Goal: Task Accomplishment & Management: Manage account settings

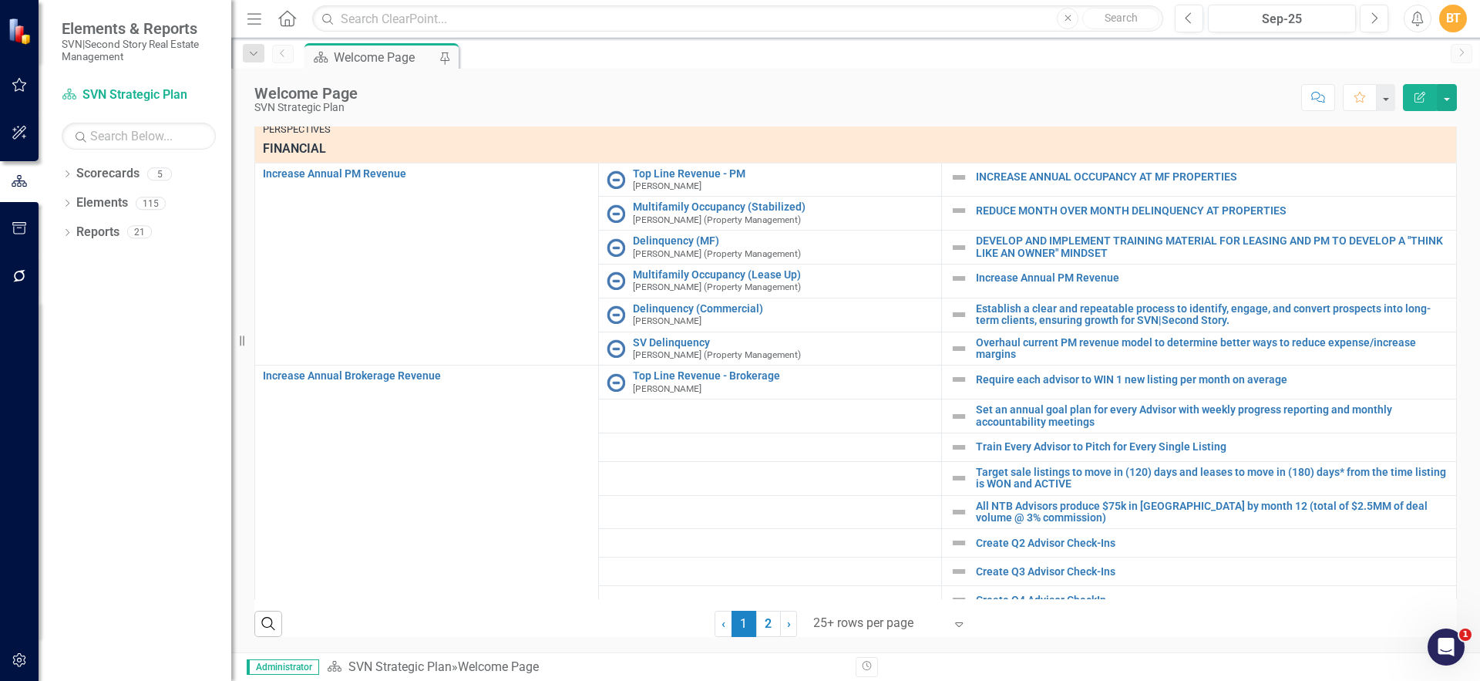
scroll to position [3, 0]
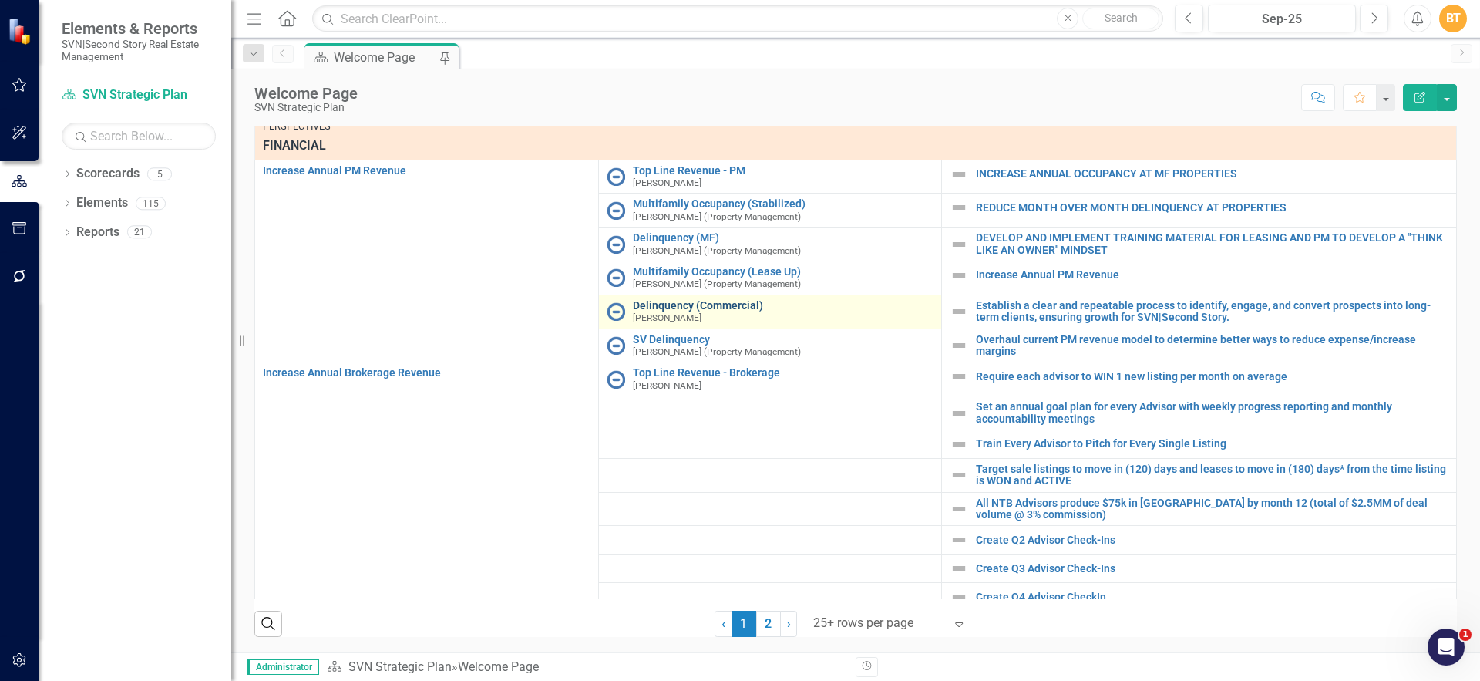
click at [688, 311] on link "Delinquency (Commercial)" at bounding box center [783, 306] width 301 height 12
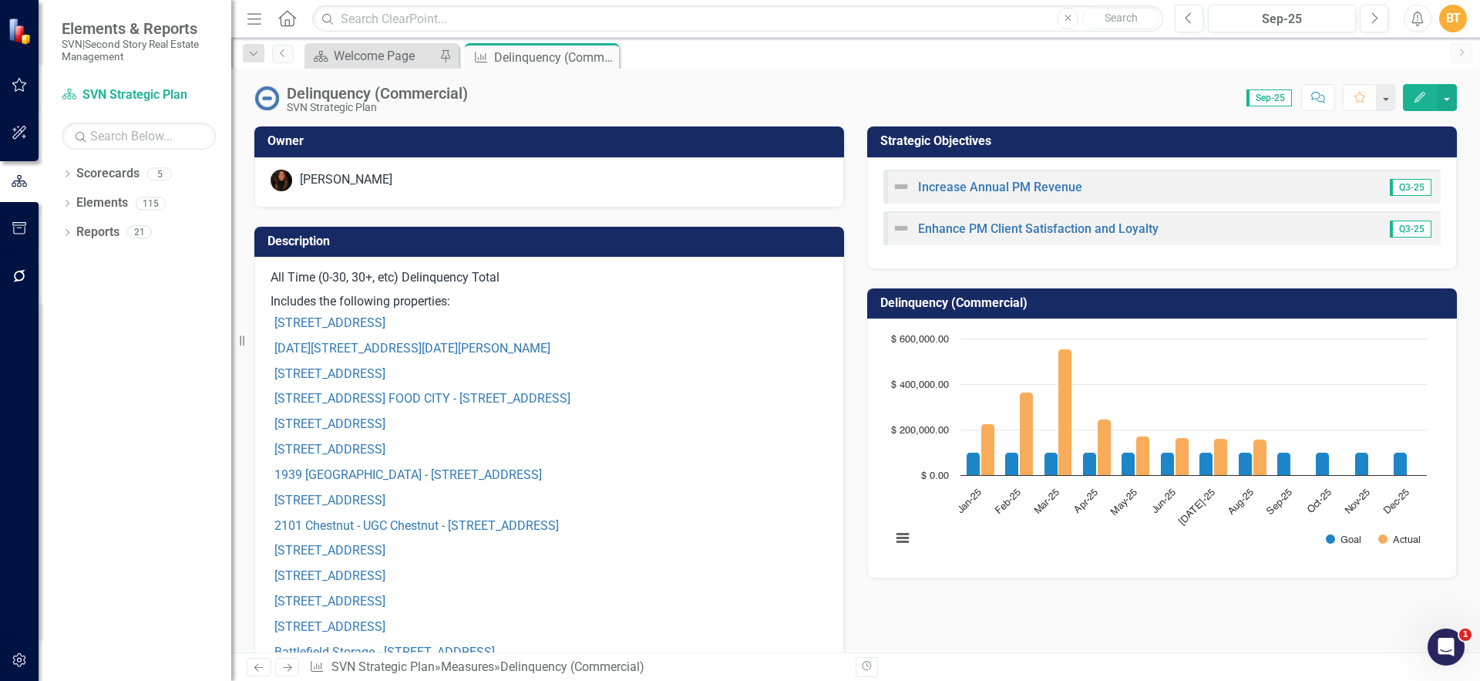
click at [775, 237] on h3 "Description" at bounding box center [552, 241] width 569 height 14
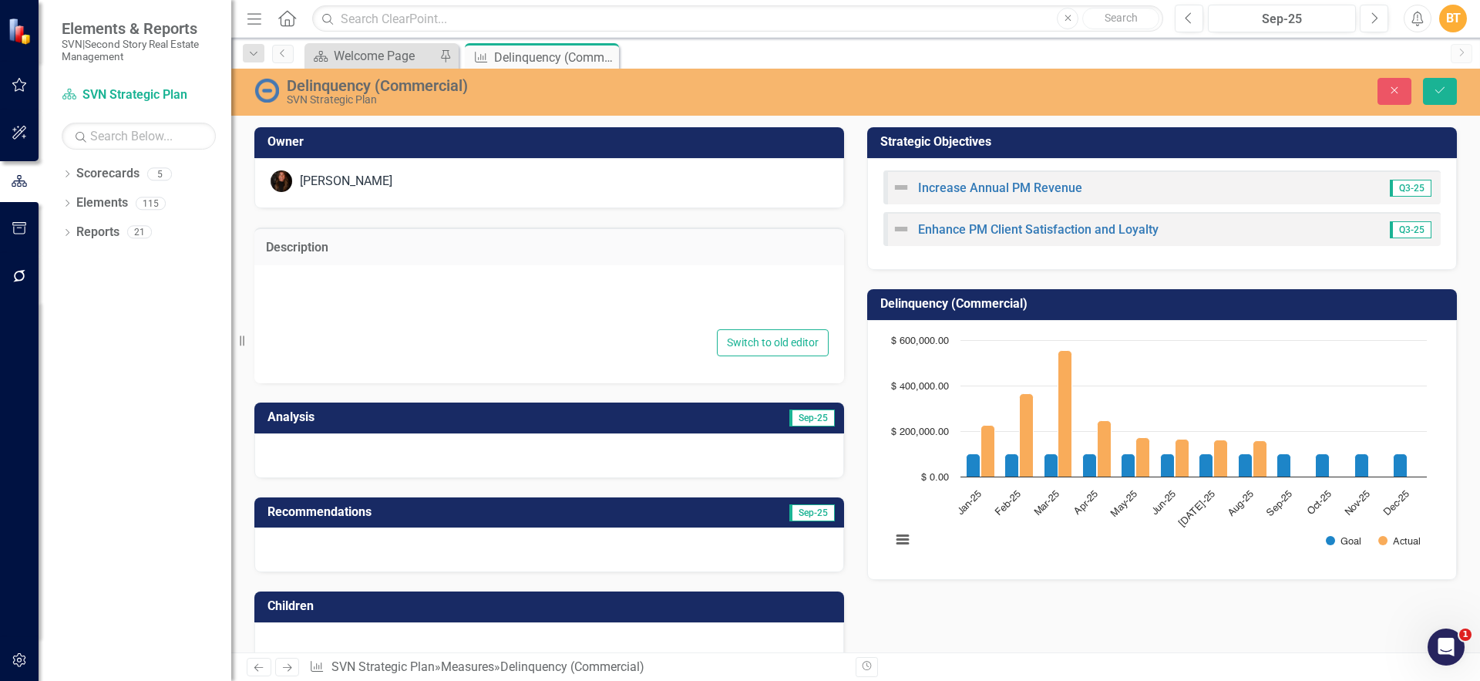
type textarea "<p>All Time (0-30, 30+, etc) Delinquency Total</p> <p>Includes the following pr…"
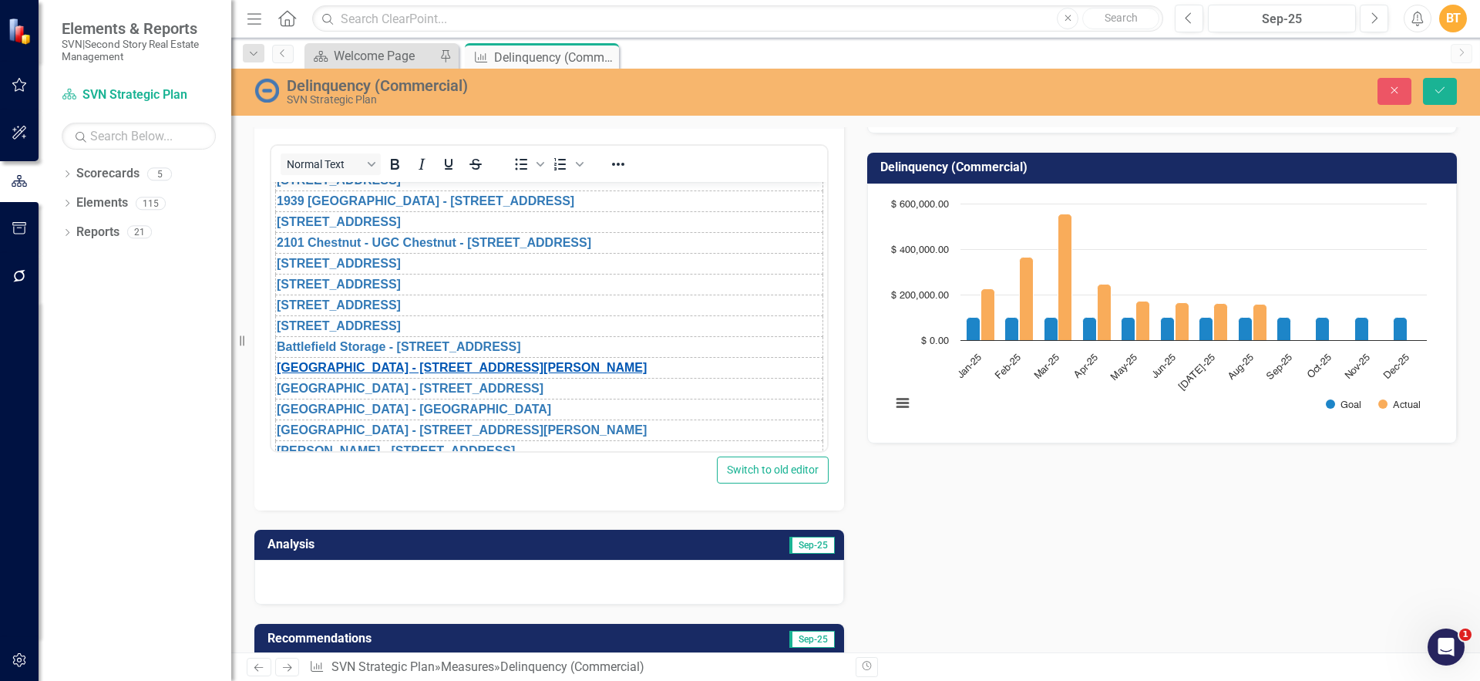
scroll to position [183, 0]
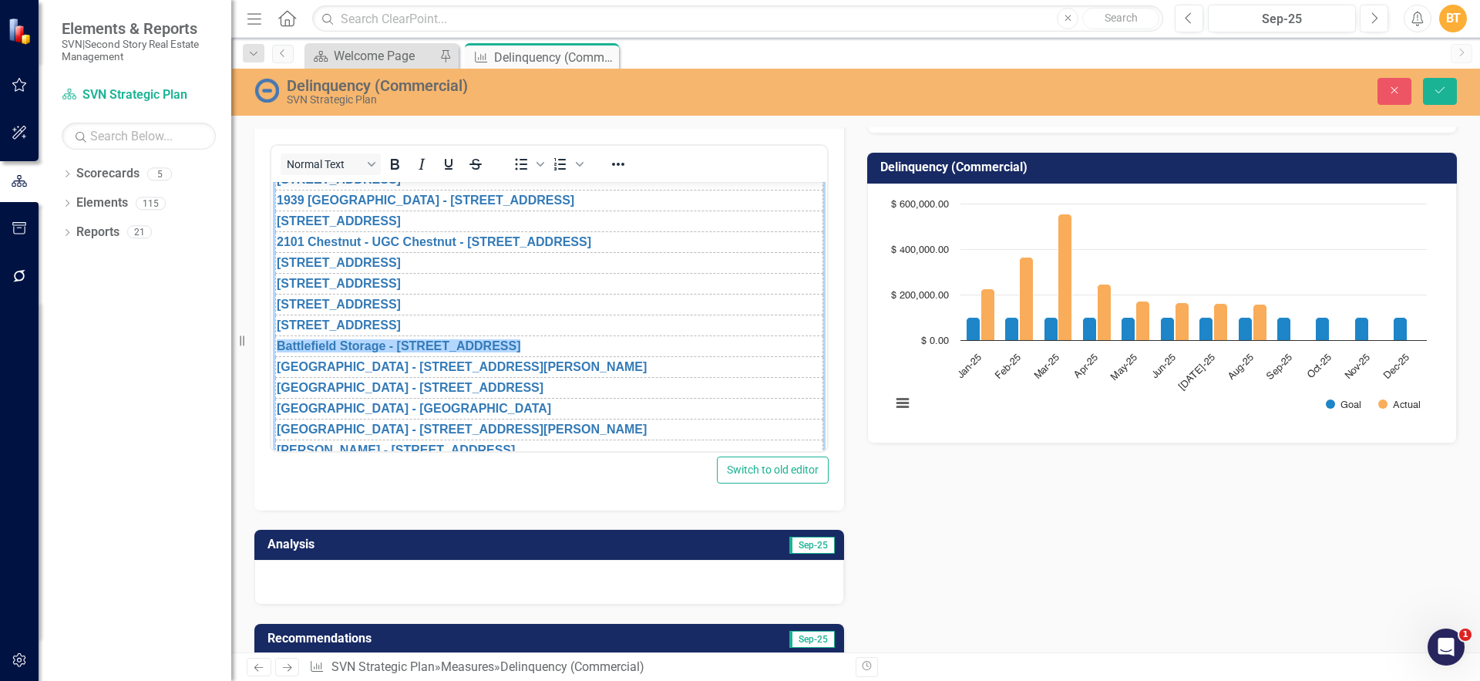
click at [733, 344] on td "Battlefield Storage - [STREET_ADDRESS]﻿" at bounding box center [549, 345] width 547 height 21
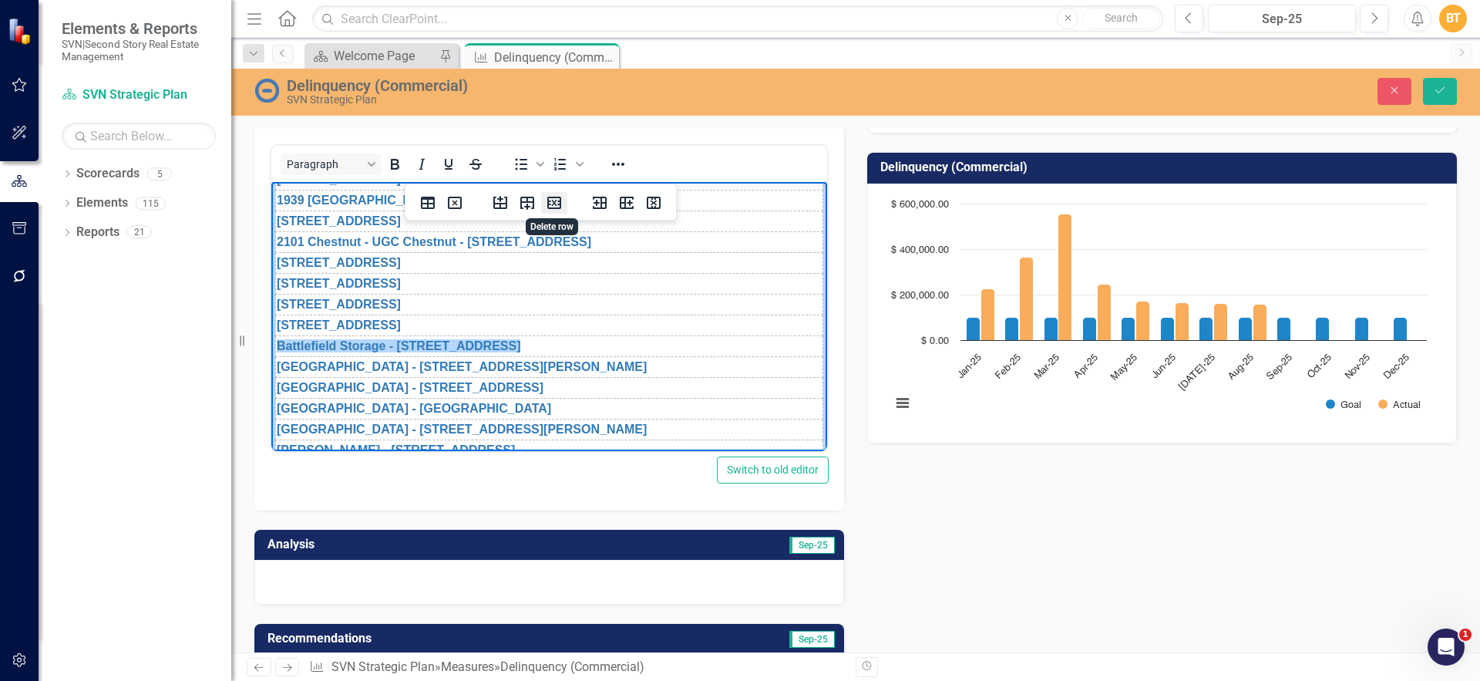
click at [558, 202] on icon "Delete row" at bounding box center [554, 203] width 19 height 19
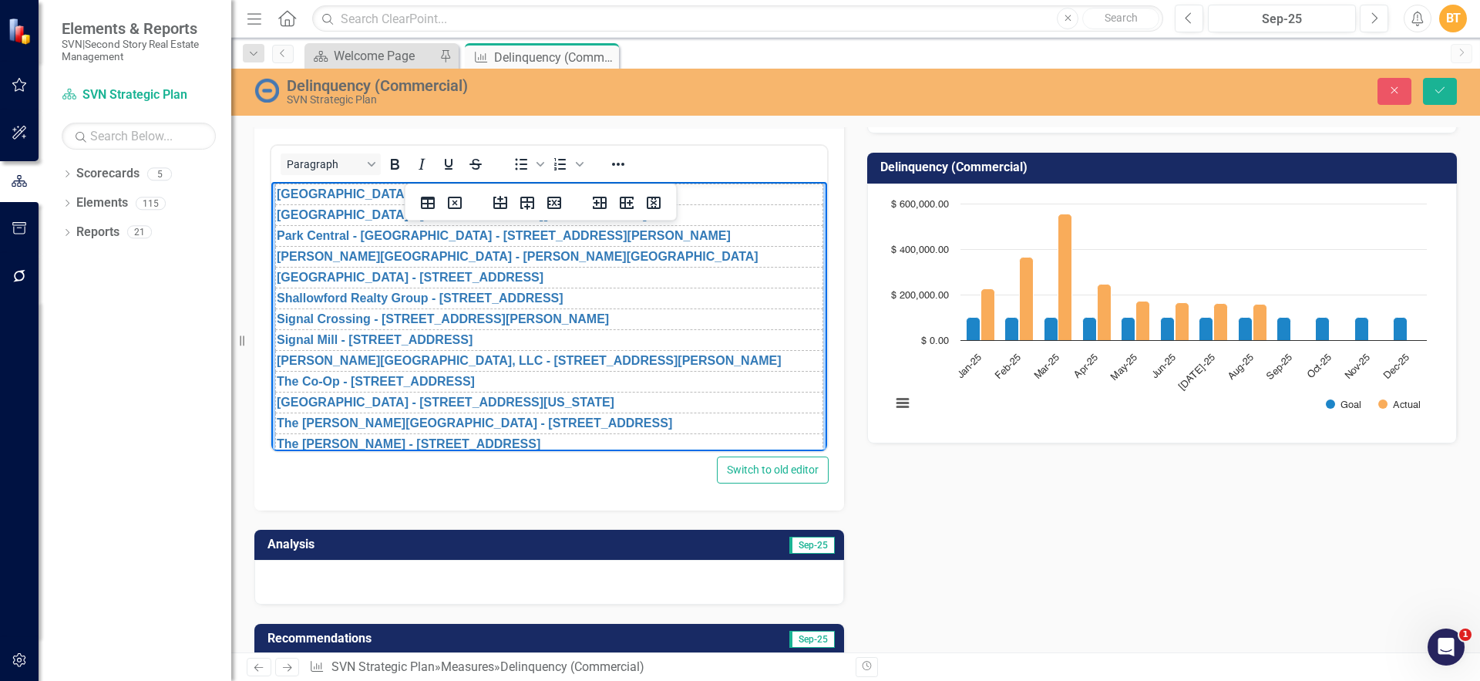
scroll to position [569, 0]
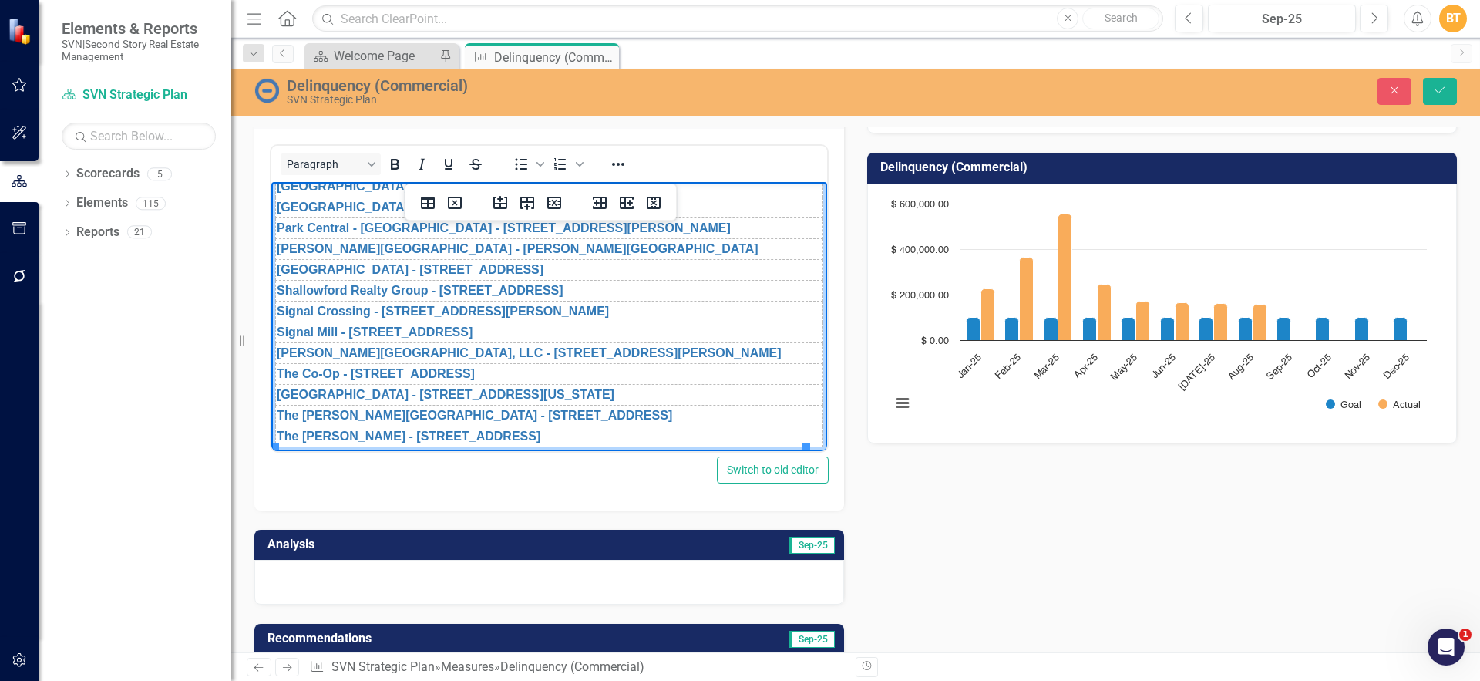
click at [604, 499] on div "Paragraph To open the popup, press Shift+Enter To open the popup, press Shift+E…" at bounding box center [549, 320] width 590 height 382
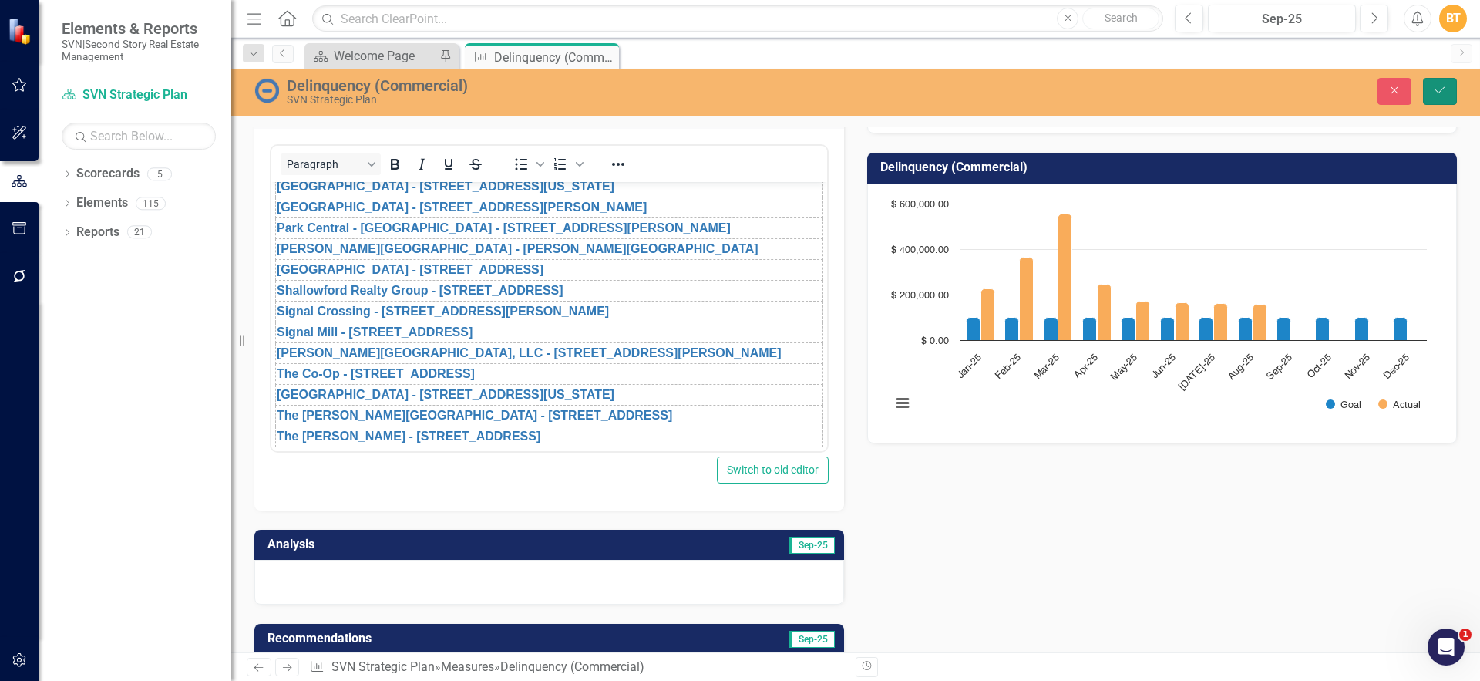
drag, startPoint x: 1444, startPoint y: 89, endPoint x: 1435, endPoint y: 95, distance: 11.1
click at [1443, 89] on icon "Save" at bounding box center [1440, 90] width 14 height 11
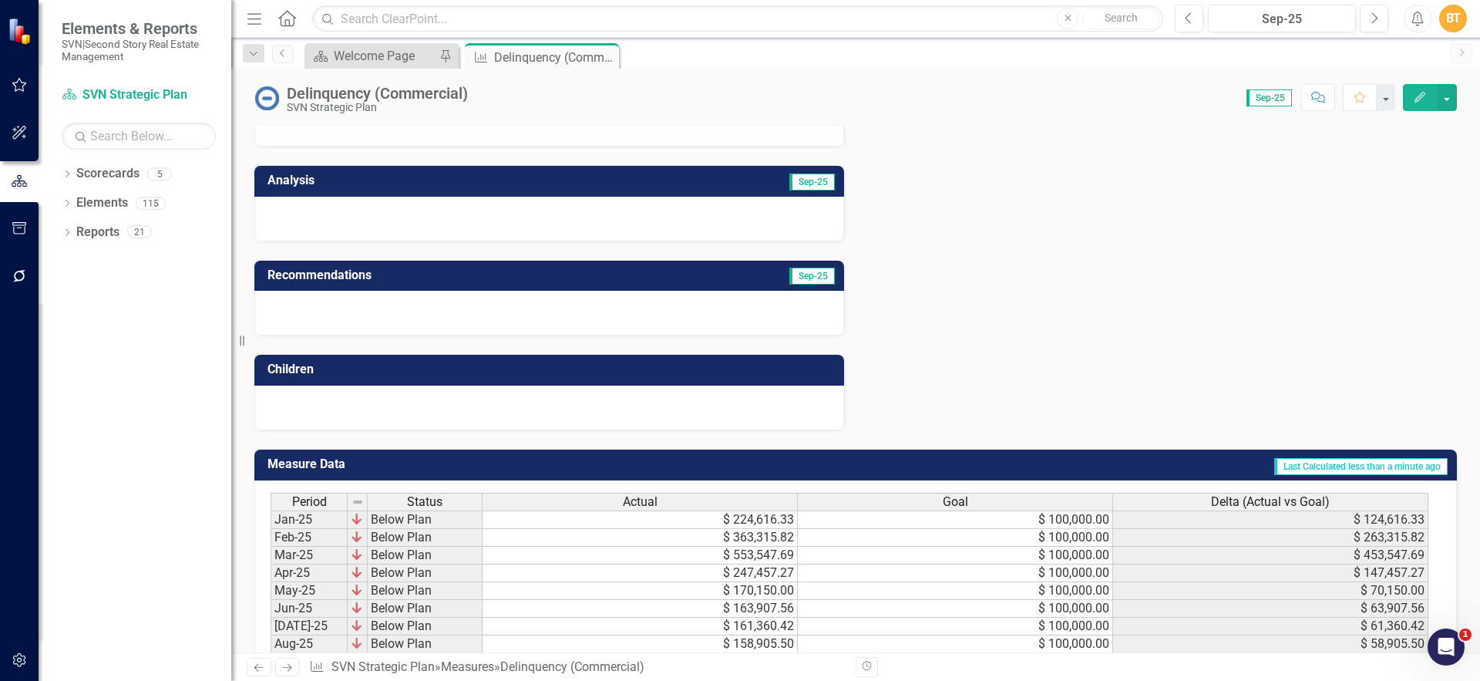
scroll to position [979, 0]
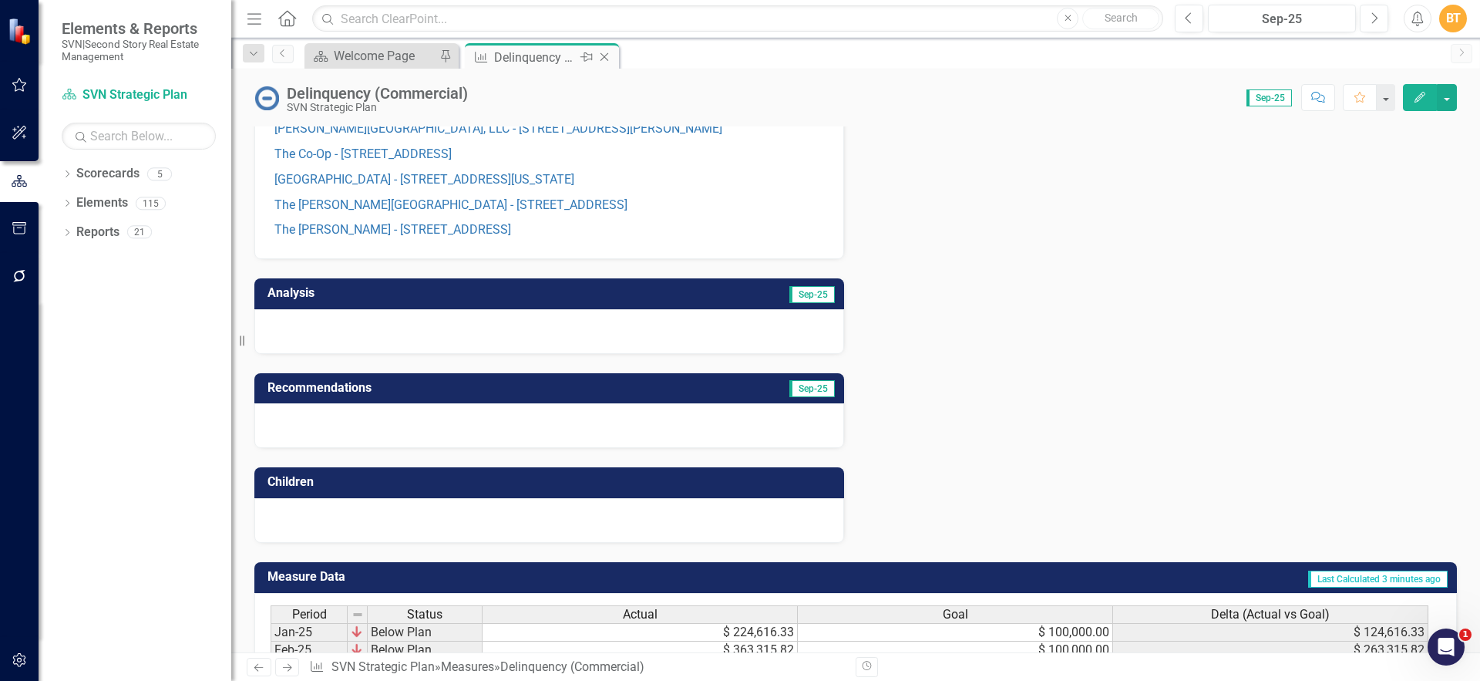
click at [604, 56] on icon "Close" at bounding box center [604, 57] width 15 height 12
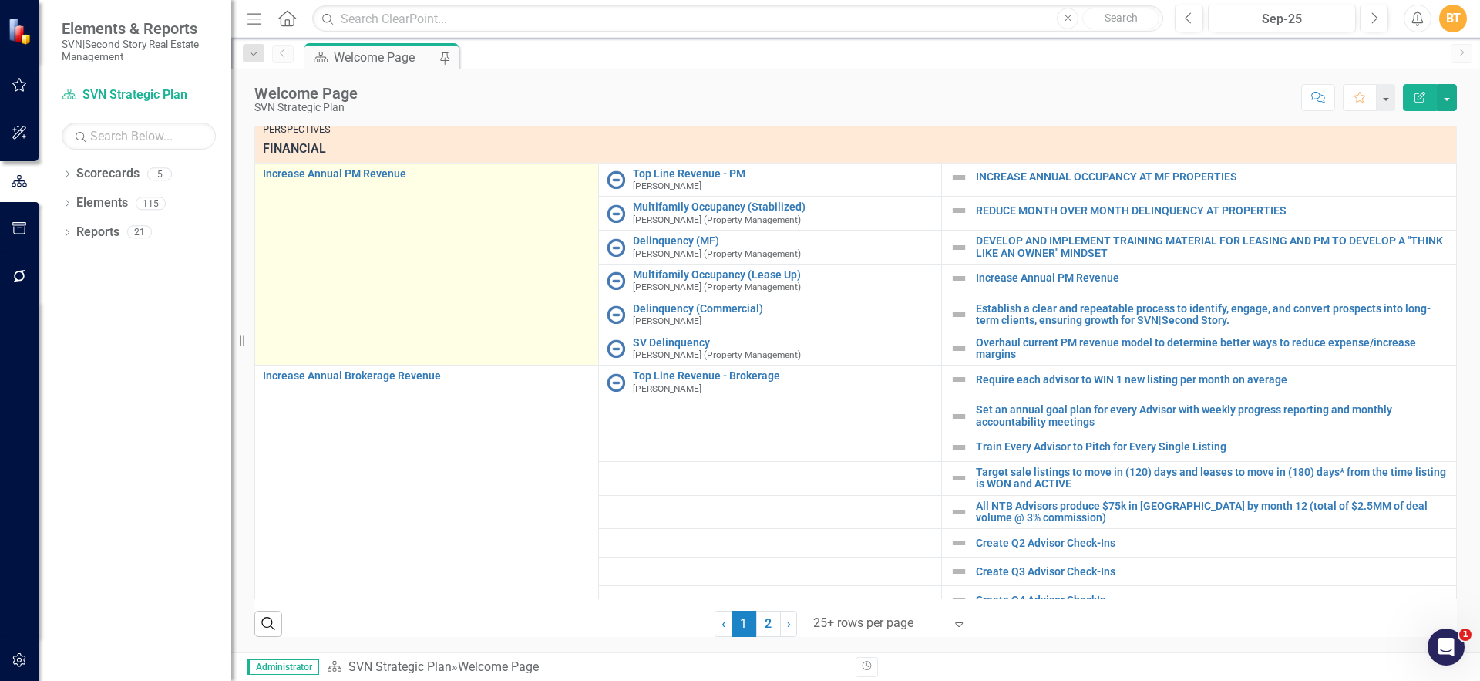
scroll to position [432, 0]
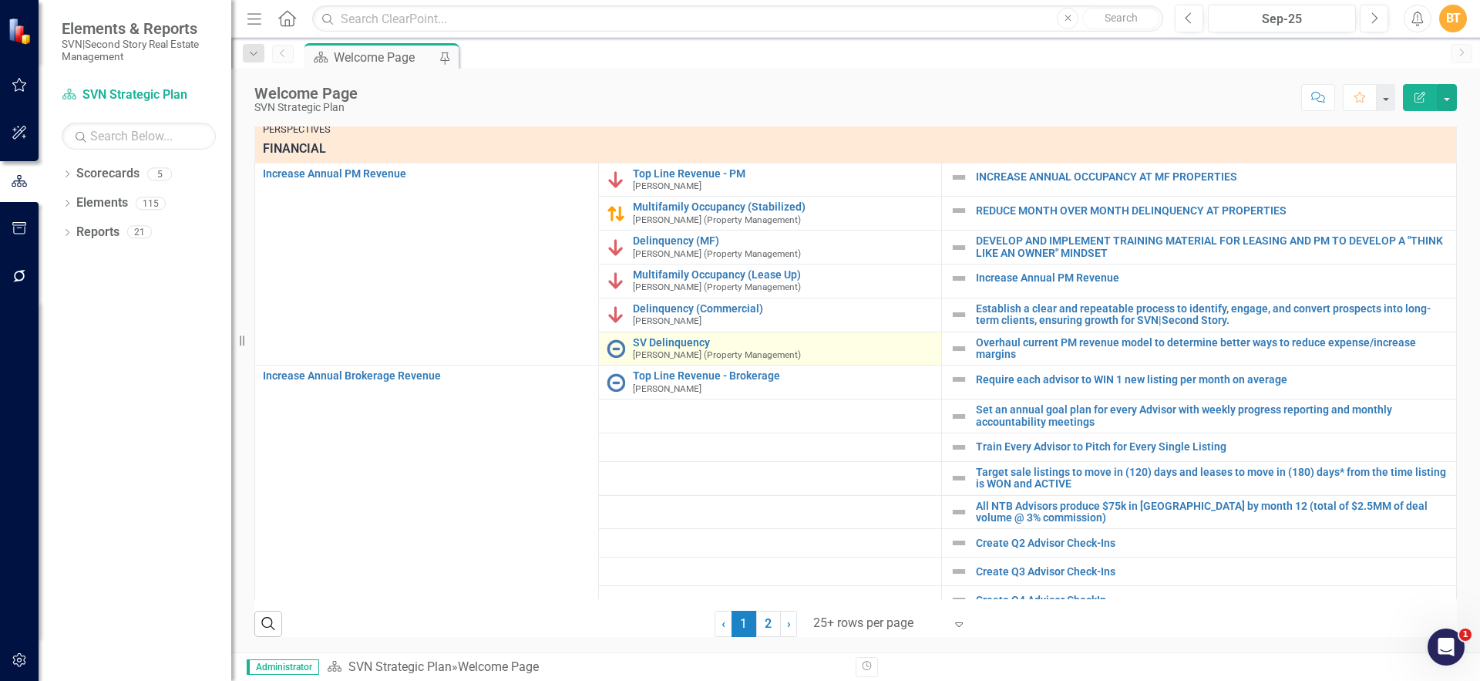
click at [609, 358] on img at bounding box center [616, 348] width 19 height 19
click at [651, 348] on link "SV Delinquency" at bounding box center [783, 343] width 301 height 12
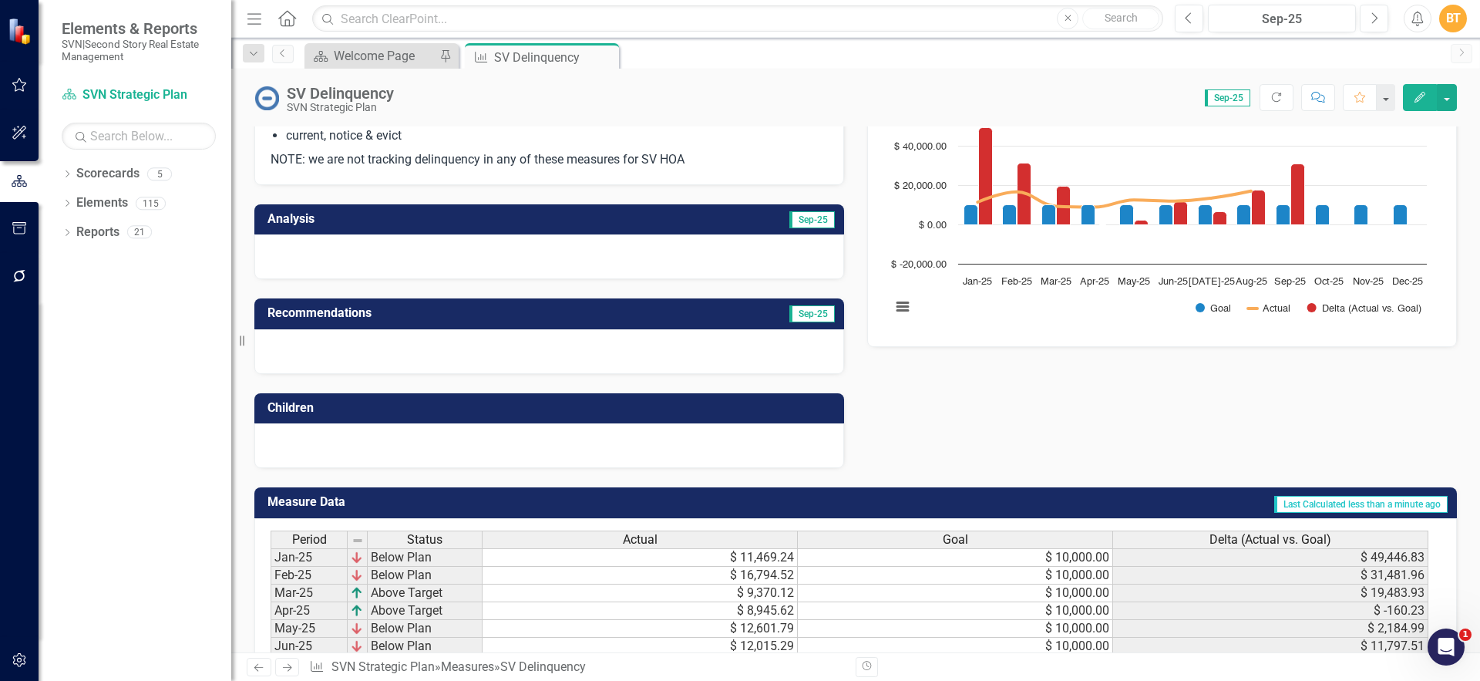
scroll to position [338, 0]
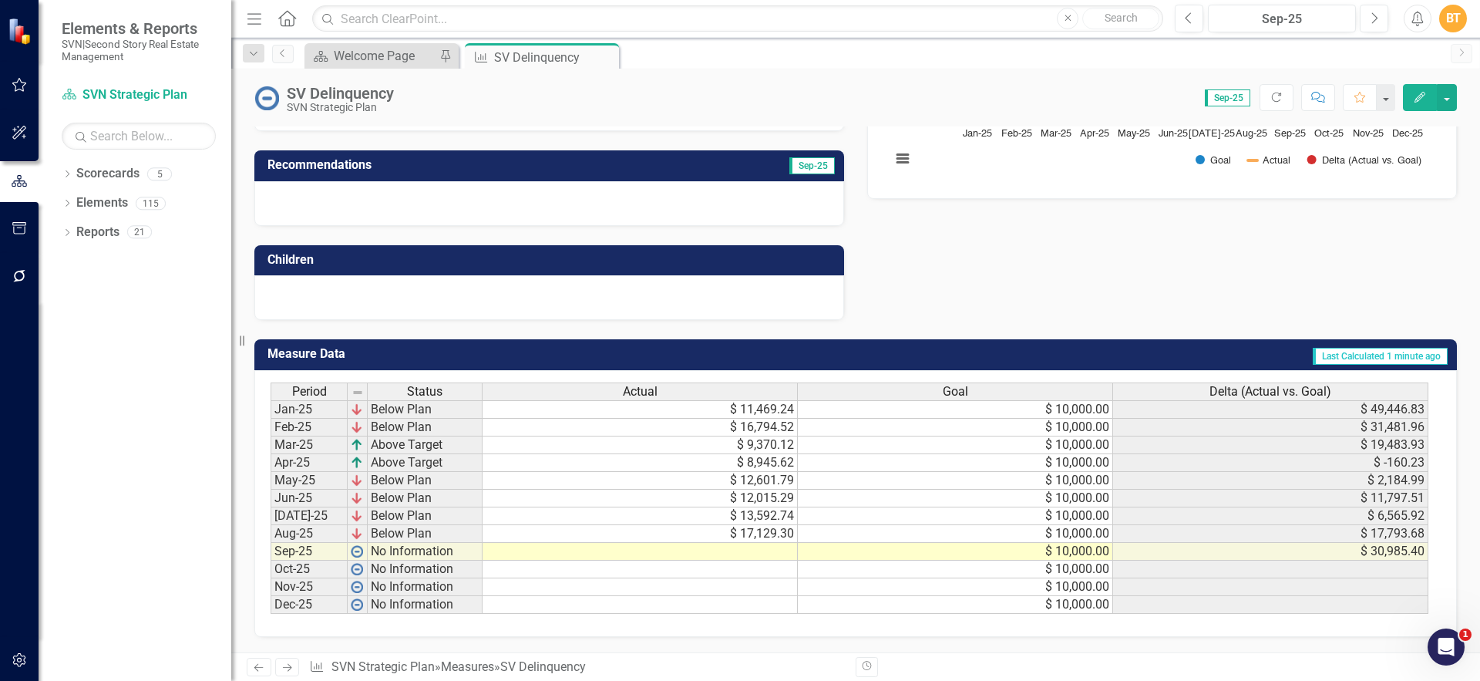
click at [271, 542] on div "Period Status Actual Goal Delta (Actual vs. Goal) Jan-25 Below Plan $ 11,469.24…" at bounding box center [271, 497] width 0 height 231
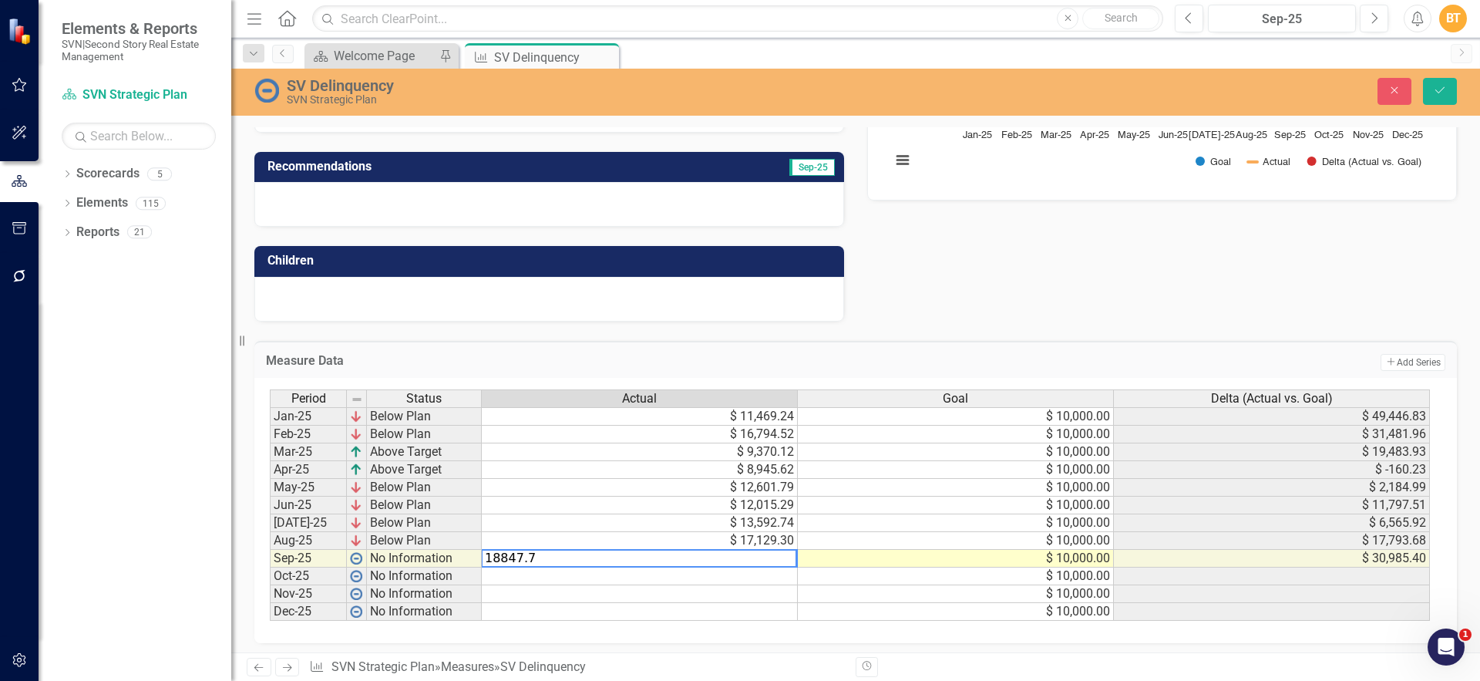
type textarea "18847.71"
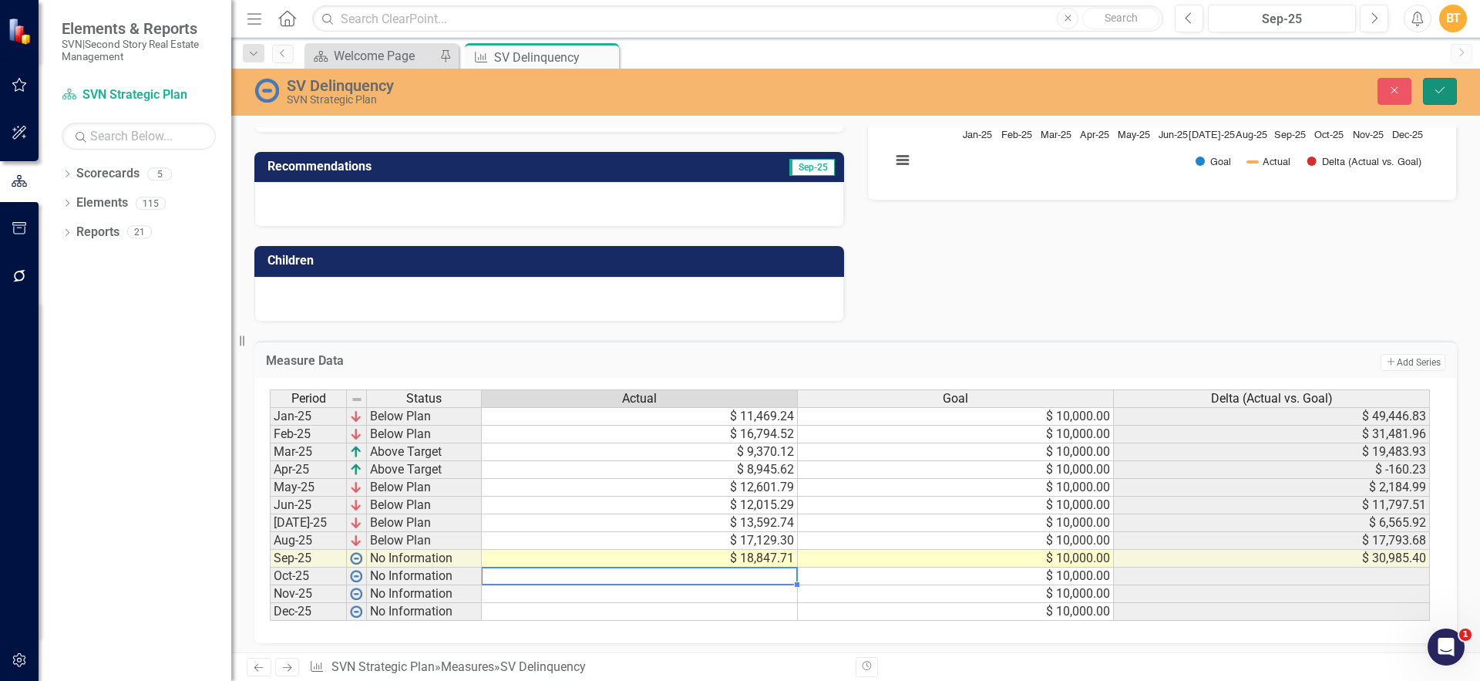
click at [1436, 81] on button "Save" at bounding box center [1440, 91] width 34 height 27
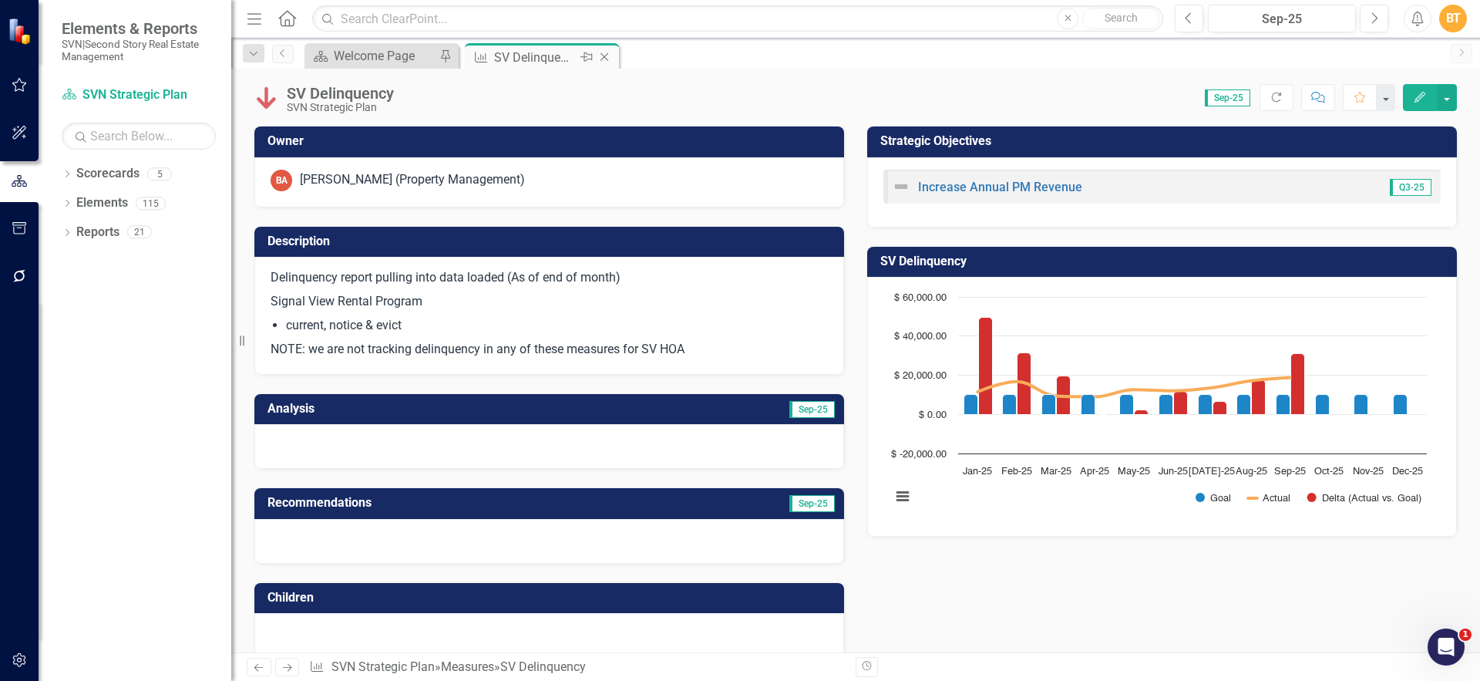
click at [602, 56] on icon "Close" at bounding box center [604, 57] width 15 height 12
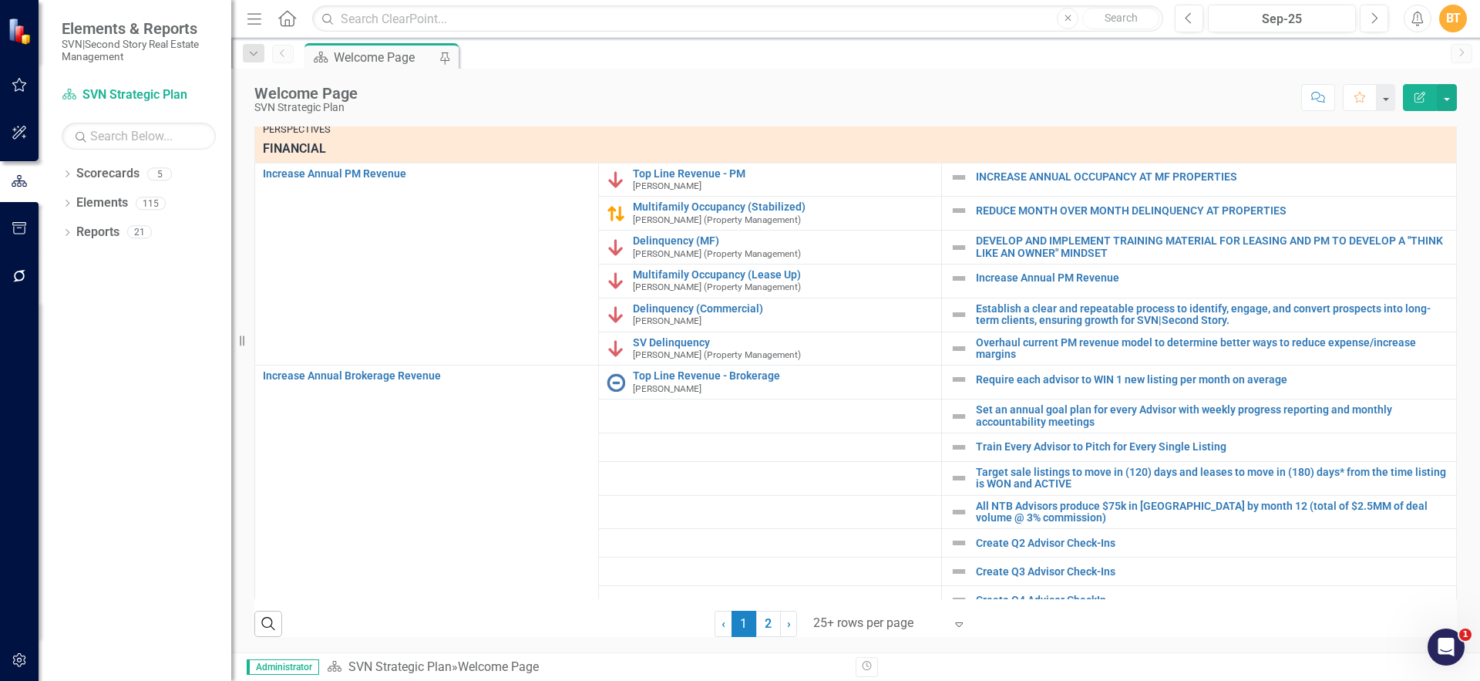
scroll to position [485, 0]
click at [756, 622] on link "2" at bounding box center [768, 624] width 25 height 26
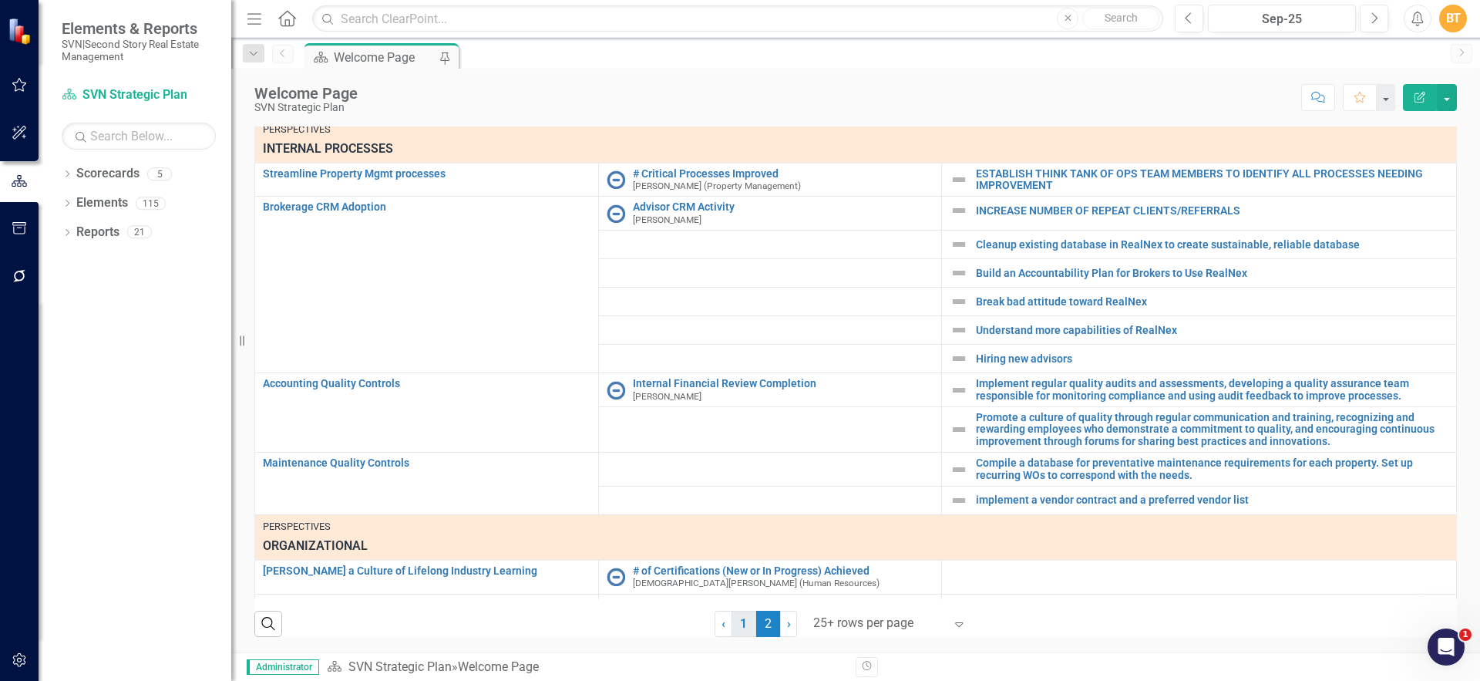
click at [744, 631] on link "1" at bounding box center [744, 624] width 25 height 26
